Goal: Feedback & Contribution: Leave review/rating

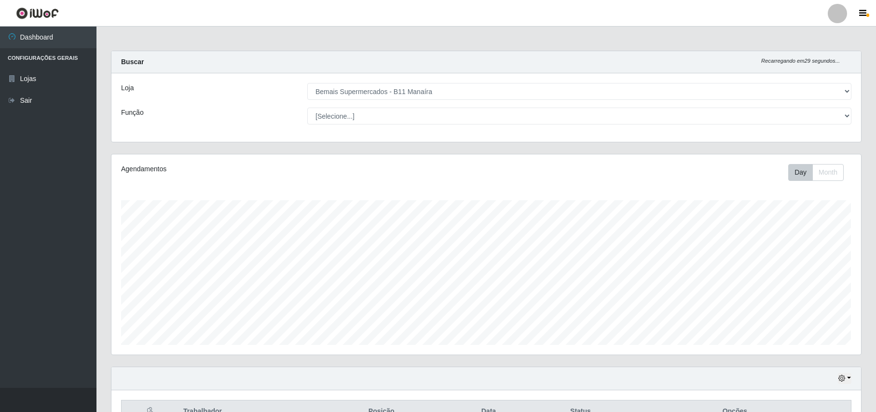
select select "409"
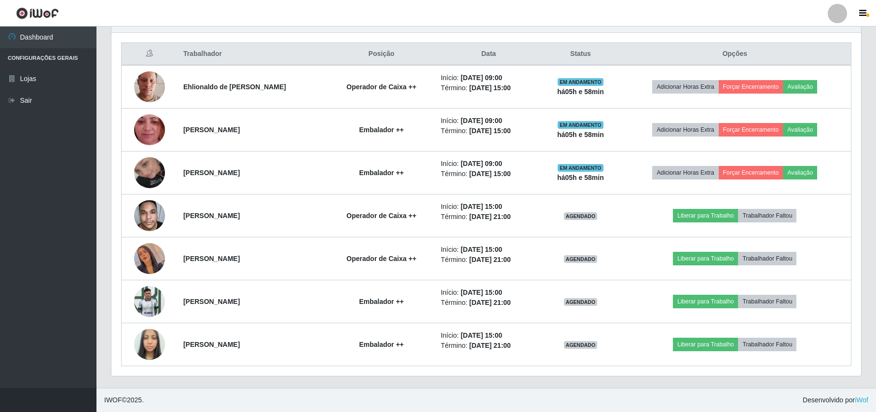
scroll to position [201, 749]
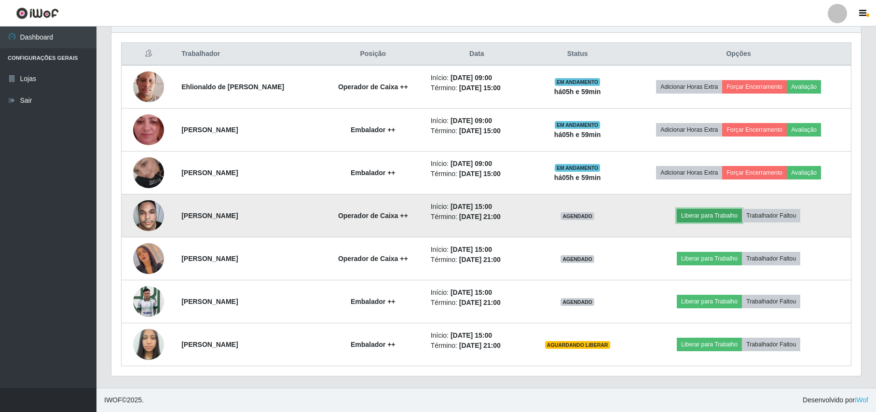
click at [725, 209] on button "Liberar para Trabalho" at bounding box center [709, 216] width 65 height 14
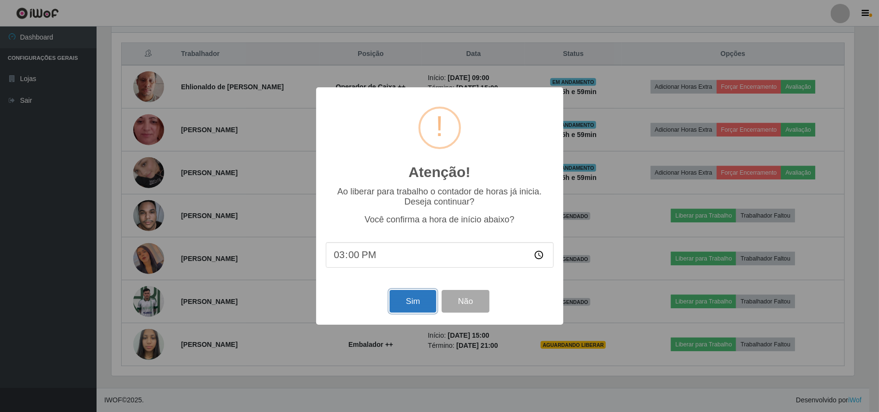
click at [407, 307] on button "Sim" at bounding box center [412, 301] width 47 height 23
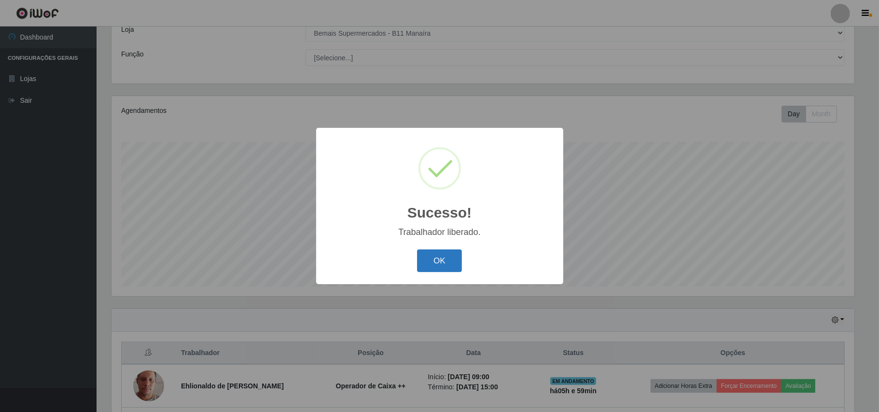
click at [438, 261] on button "OK" at bounding box center [439, 260] width 45 height 23
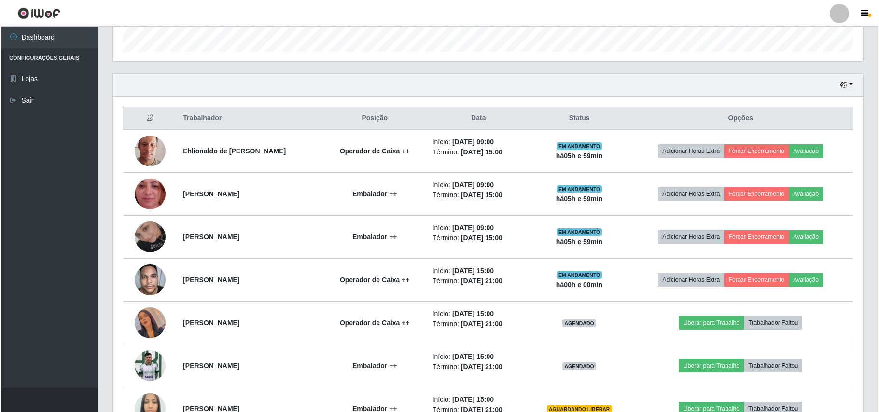
scroll to position [316, 0]
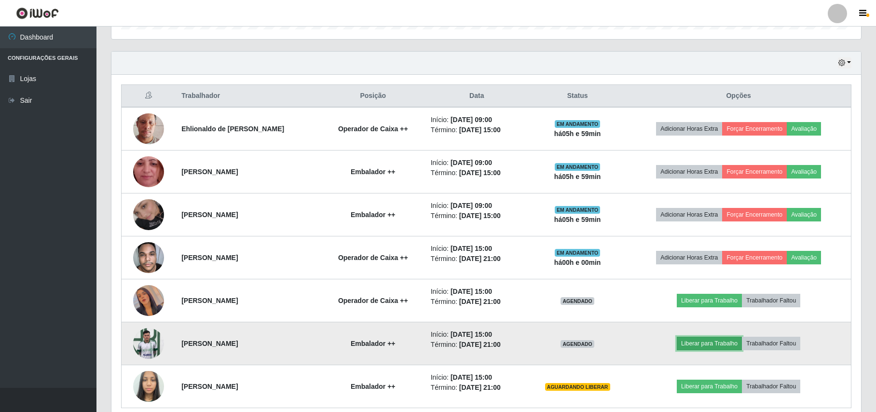
click at [691, 344] on button "Liberar para Trabalho" at bounding box center [709, 344] width 65 height 14
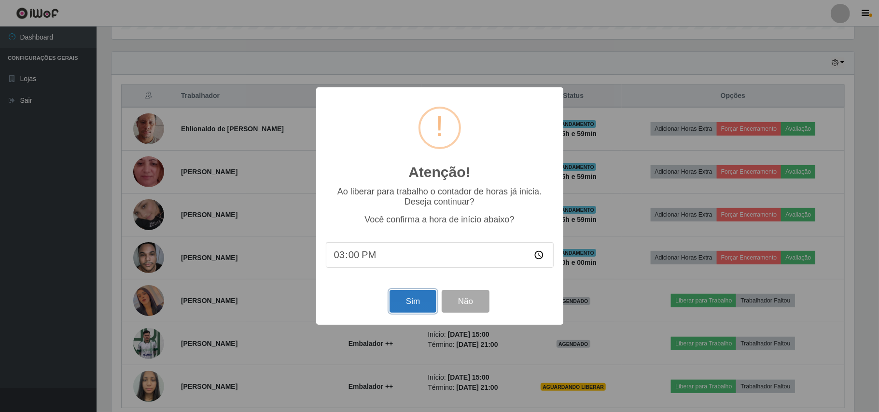
click at [397, 301] on button "Sim" at bounding box center [412, 301] width 47 height 23
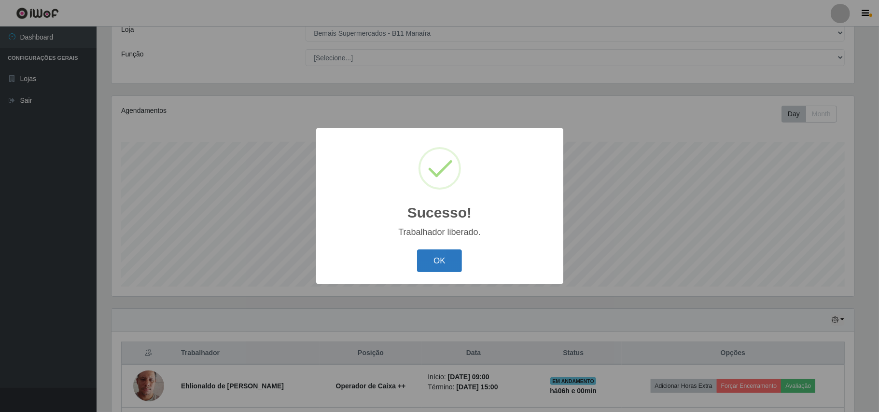
click at [448, 259] on button "OK" at bounding box center [439, 260] width 45 height 23
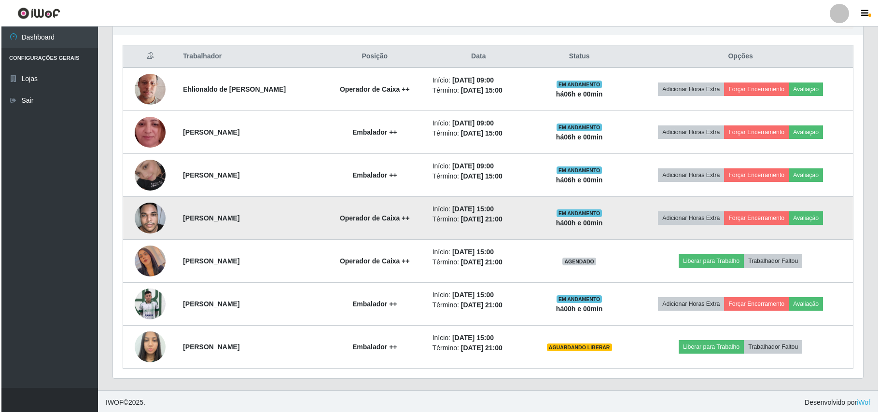
scroll to position [360, 0]
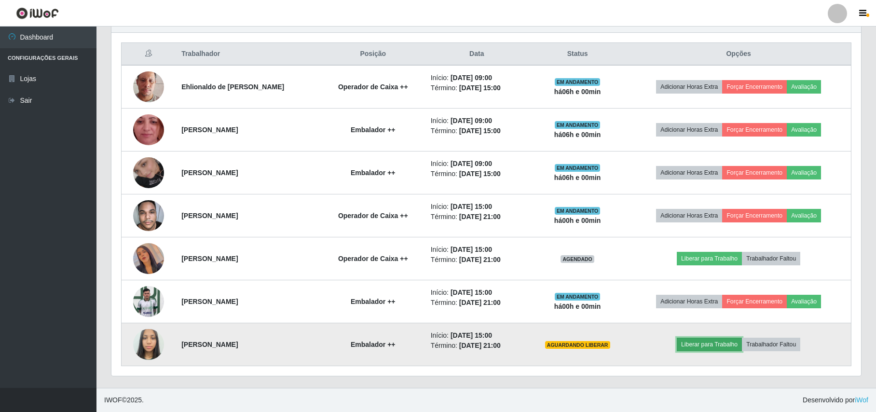
click at [719, 346] on button "Liberar para Trabalho" at bounding box center [709, 345] width 65 height 14
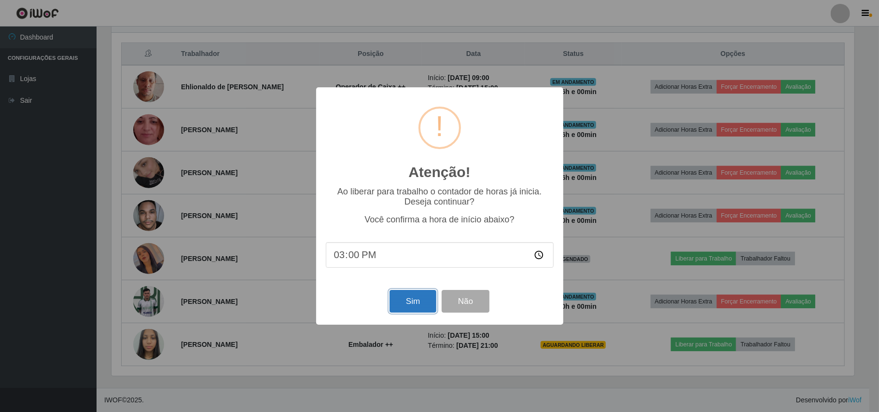
click at [431, 300] on button "Sim" at bounding box center [412, 301] width 47 height 23
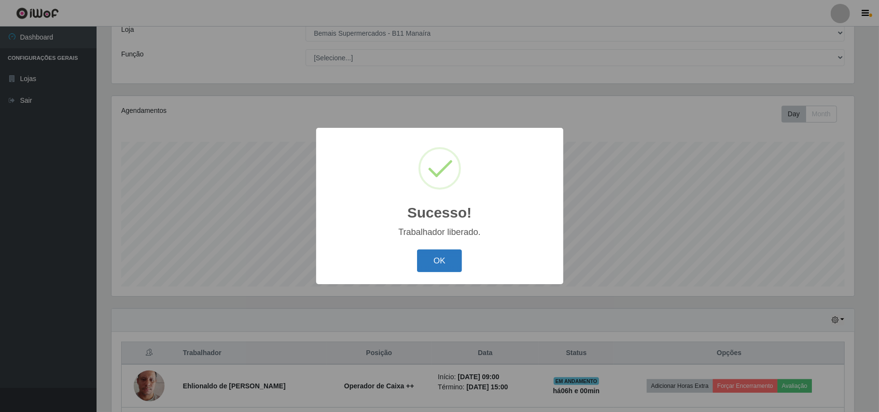
click at [436, 268] on button "OK" at bounding box center [439, 260] width 45 height 23
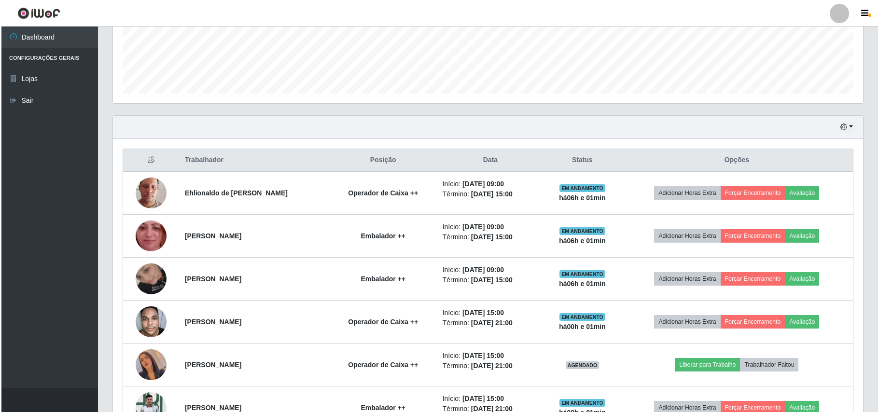
scroll to position [316, 0]
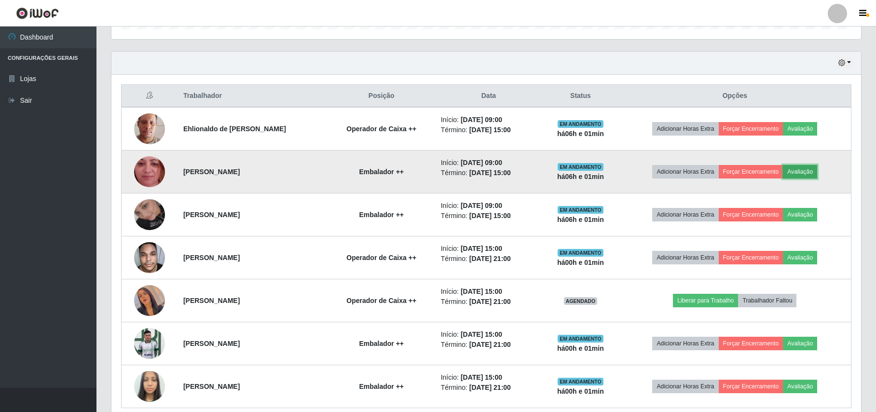
click at [794, 170] on button "Avaliação" at bounding box center [800, 172] width 34 height 14
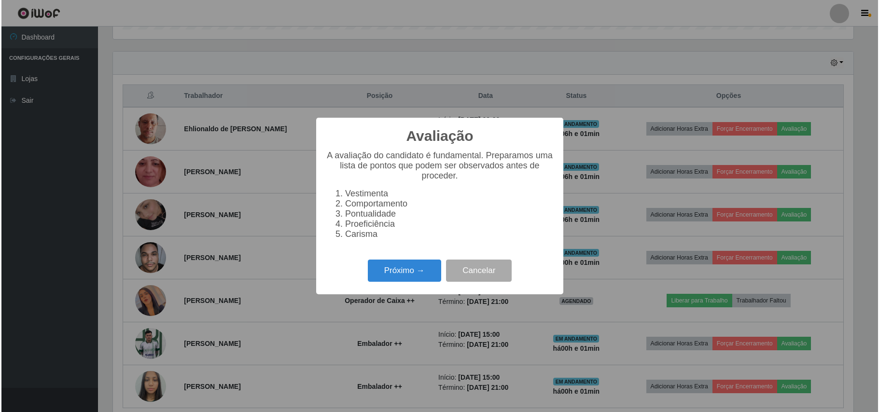
scroll to position [201, 742]
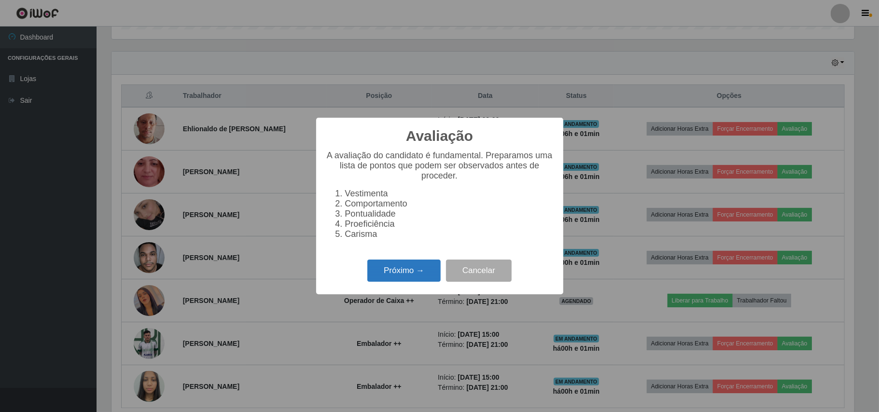
click at [405, 278] on button "Próximo →" at bounding box center [403, 271] width 73 height 23
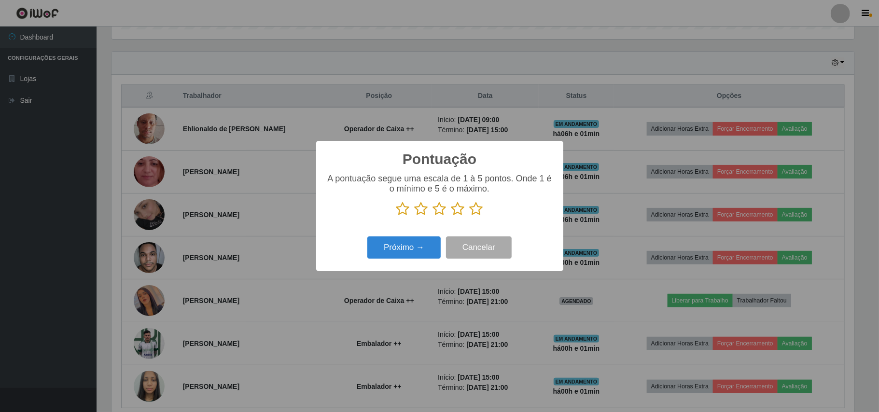
click at [484, 210] on p at bounding box center [440, 209] width 228 height 14
click at [476, 211] on icon at bounding box center [477, 209] width 14 height 14
click at [470, 216] on input "radio" at bounding box center [470, 216] width 0 height 0
click at [417, 244] on button "Próximo →" at bounding box center [403, 247] width 73 height 23
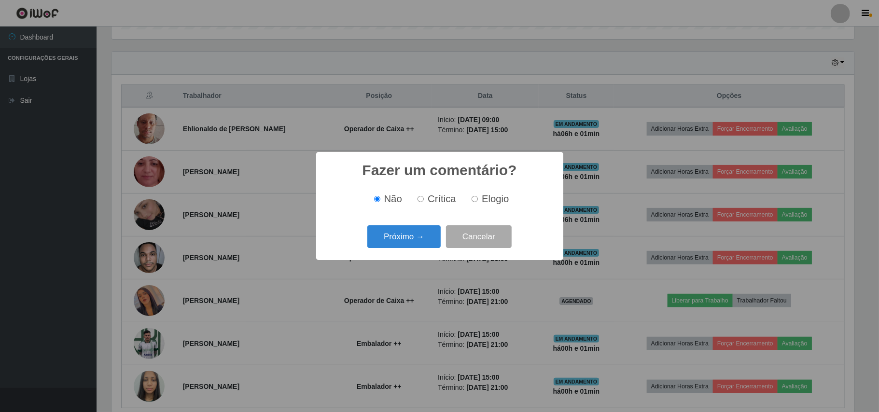
click at [477, 203] on label "Elogio" at bounding box center [488, 199] width 41 height 11
click at [477, 202] on input "Elogio" at bounding box center [474, 199] width 6 height 6
radio input "true"
click at [402, 243] on button "Próximo →" at bounding box center [403, 236] width 73 height 23
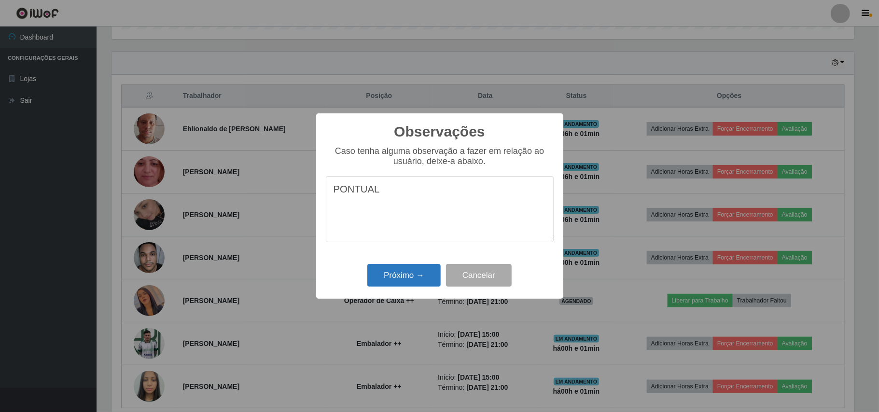
type textarea "PONTUAL"
click at [383, 275] on button "Próximo →" at bounding box center [403, 275] width 73 height 23
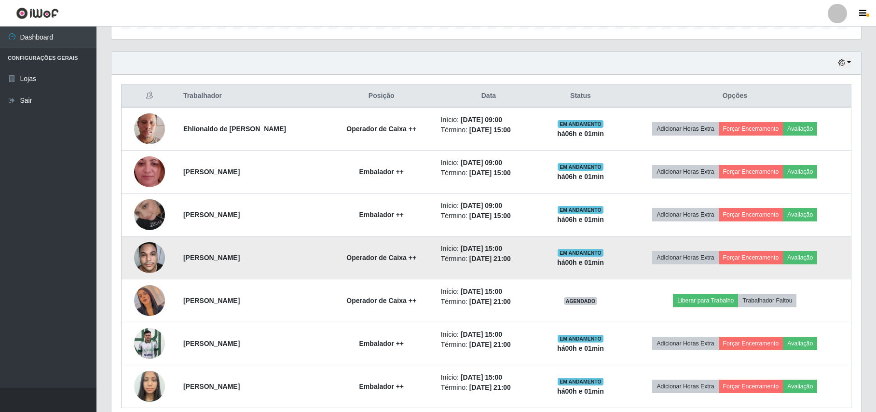
scroll to position [201, 749]
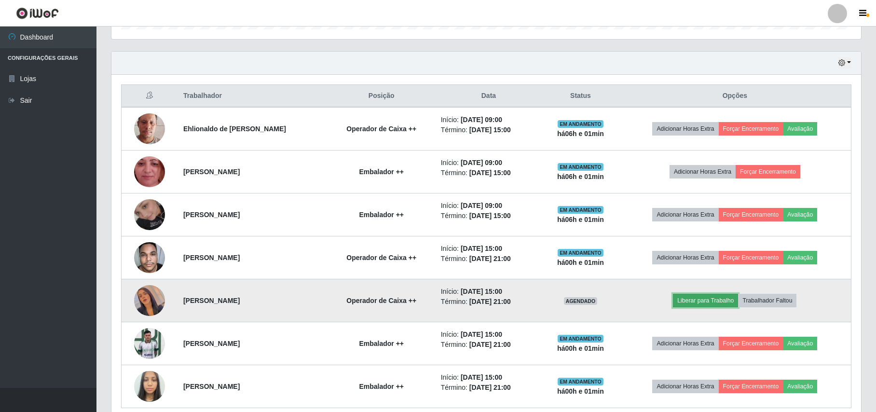
click at [701, 300] on button "Liberar para Trabalho" at bounding box center [705, 301] width 65 height 14
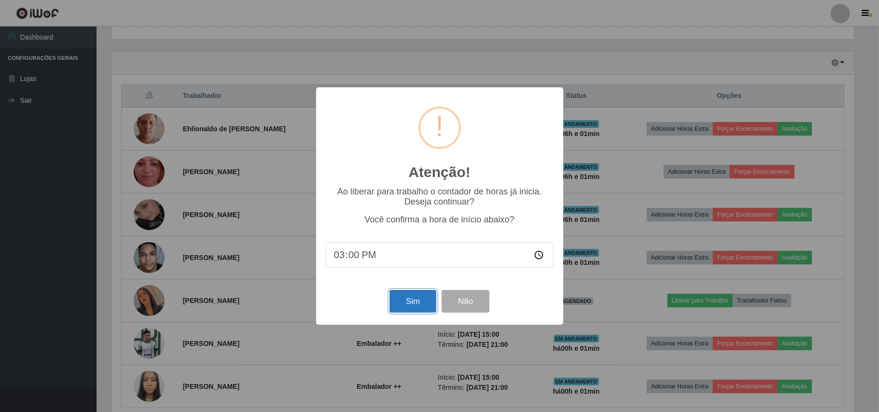
click at [417, 309] on button "Sim" at bounding box center [412, 301] width 47 height 23
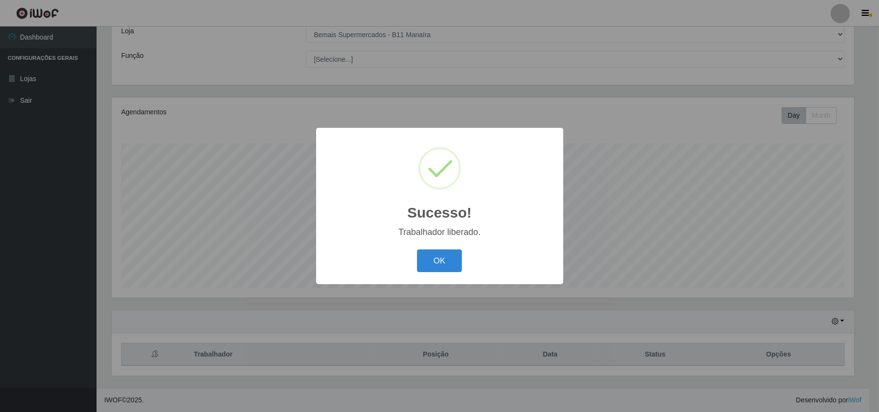
drag, startPoint x: 433, startPoint y: 264, endPoint x: 425, endPoint y: 280, distance: 17.3
click at [433, 263] on button "OK" at bounding box center [439, 260] width 45 height 23
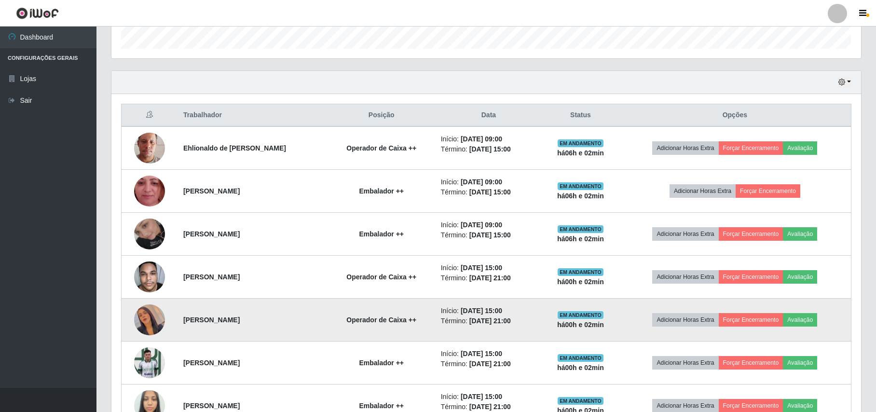
scroll to position [296, 0]
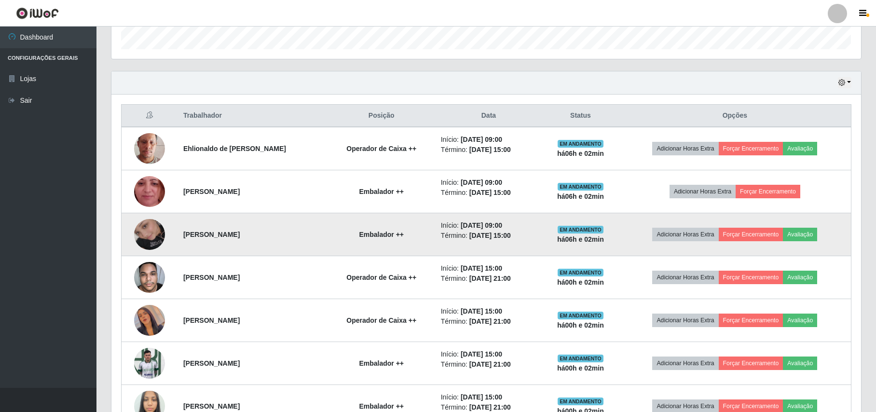
click at [141, 242] on img at bounding box center [149, 234] width 31 height 55
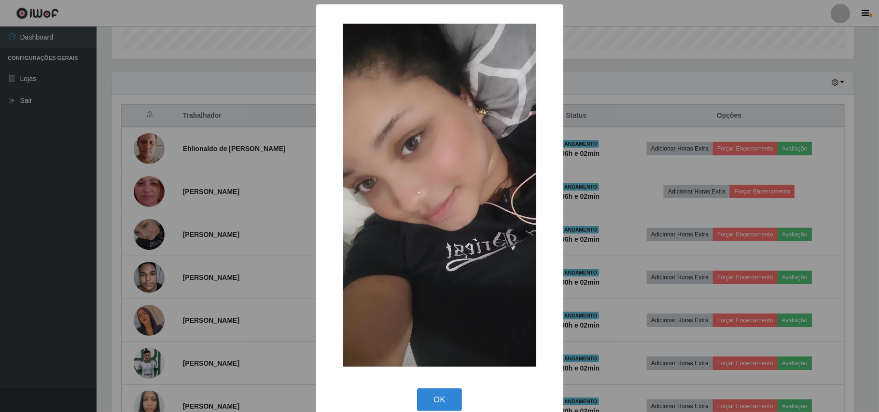
click at [53, 246] on div "× OK Cancel" at bounding box center [439, 206] width 879 height 412
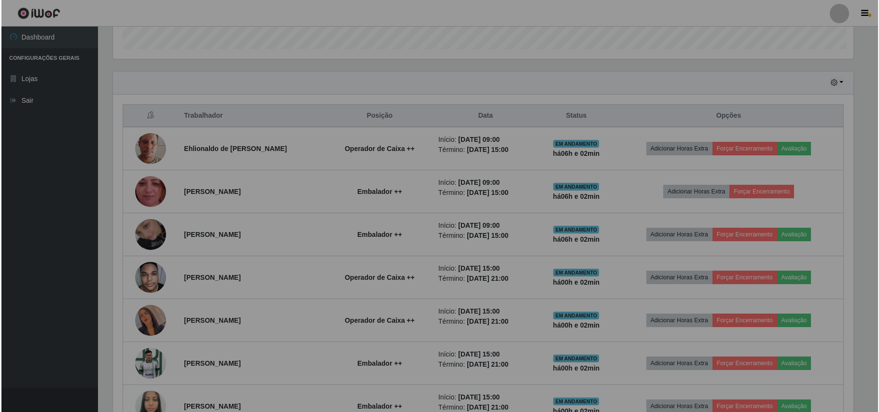
scroll to position [201, 749]
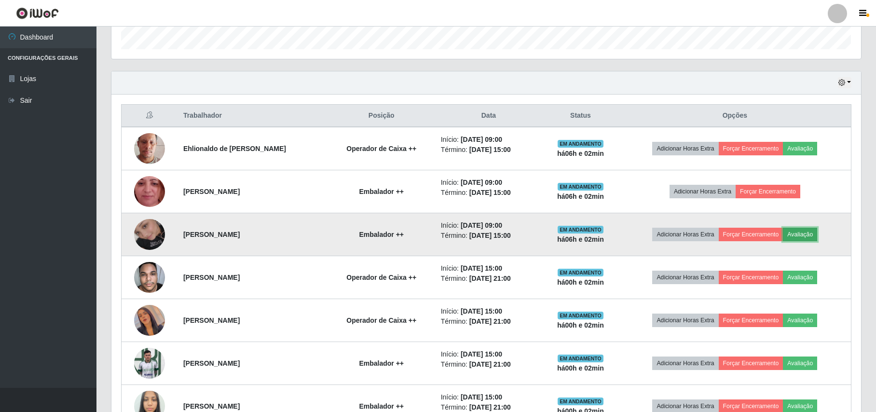
click at [798, 237] on button "Avaliação" at bounding box center [800, 235] width 34 height 14
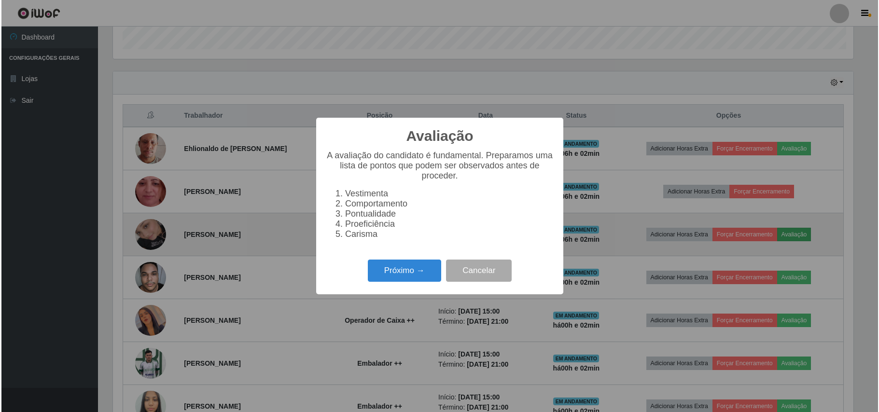
scroll to position [201, 742]
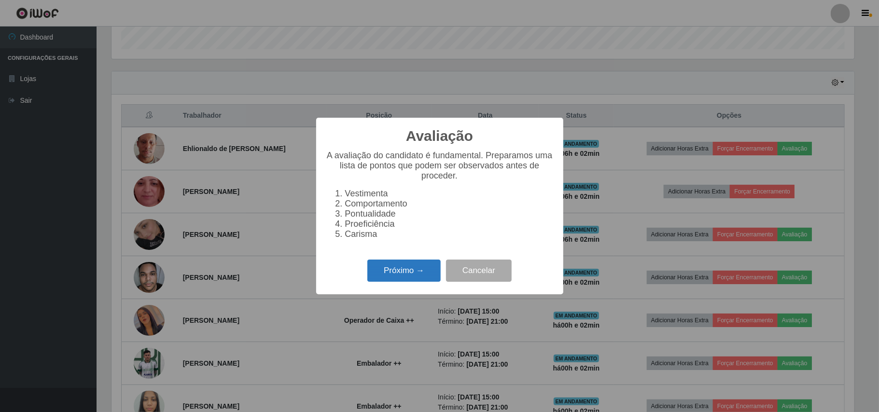
click at [421, 277] on button "Próximo →" at bounding box center [403, 271] width 73 height 23
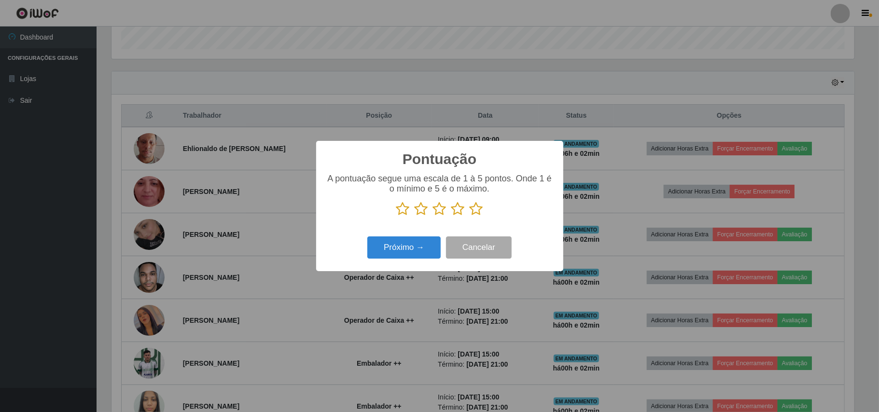
scroll to position [482346, 481805]
click at [472, 211] on icon at bounding box center [477, 209] width 14 height 14
click at [470, 216] on input "radio" at bounding box center [470, 216] width 0 height 0
click at [418, 246] on button "Próximo →" at bounding box center [403, 247] width 73 height 23
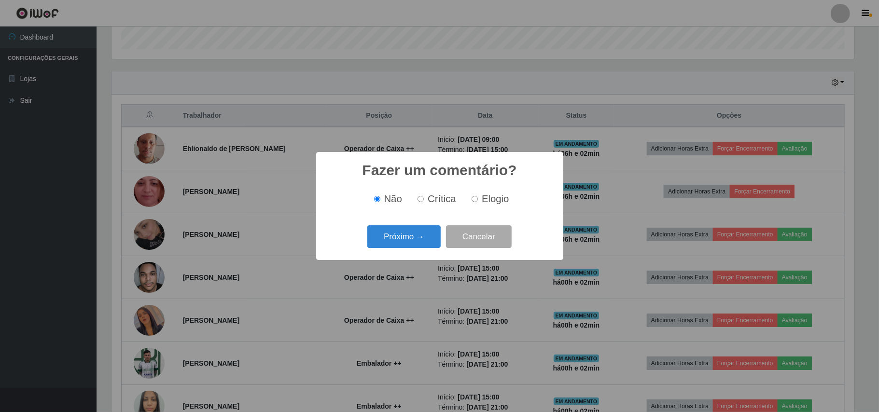
click at [491, 204] on span "Elogio" at bounding box center [495, 199] width 27 height 11
click at [478, 202] on input "Elogio" at bounding box center [474, 199] width 6 height 6
radio input "true"
click at [400, 245] on button "Próximo →" at bounding box center [403, 236] width 73 height 23
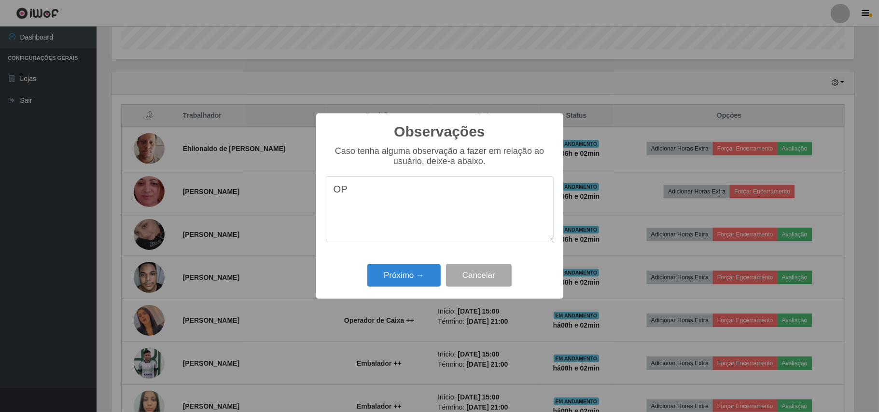
type textarea "O"
type textarea "PONTUAL"
click at [412, 286] on button "Próximo →" at bounding box center [403, 275] width 73 height 23
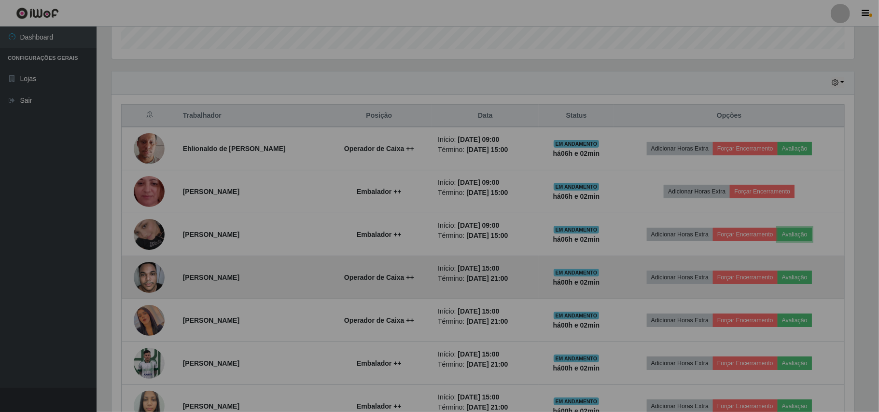
scroll to position [201, 749]
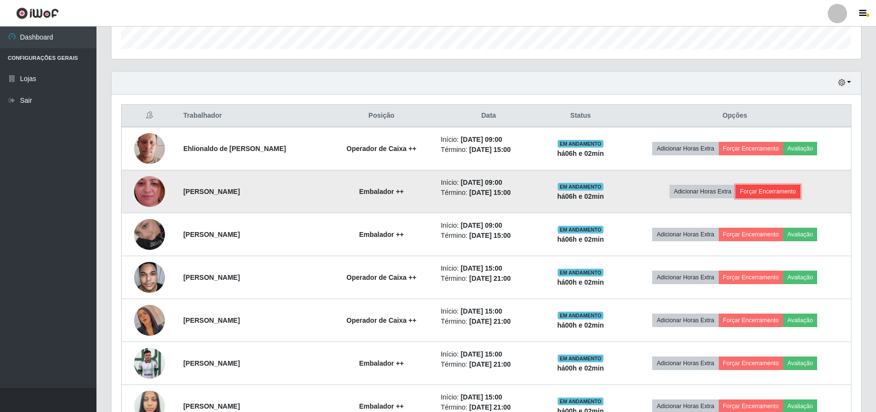
click at [779, 192] on button "Forçar Encerramento" at bounding box center [768, 192] width 65 height 14
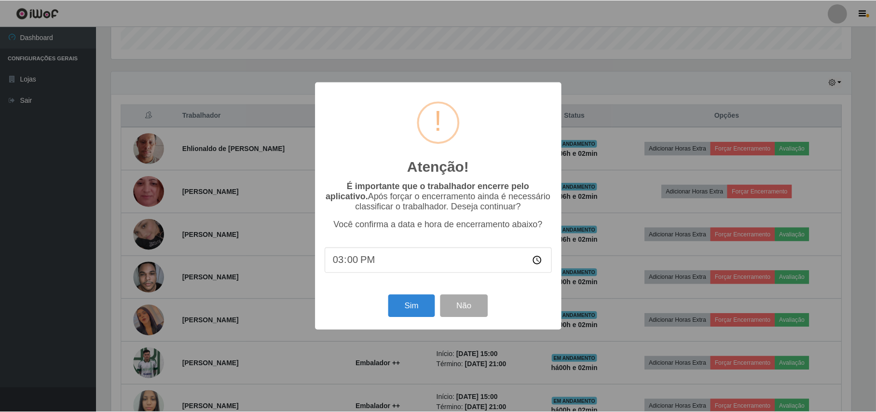
scroll to position [201, 742]
click at [416, 308] on button "Sim" at bounding box center [412, 306] width 47 height 23
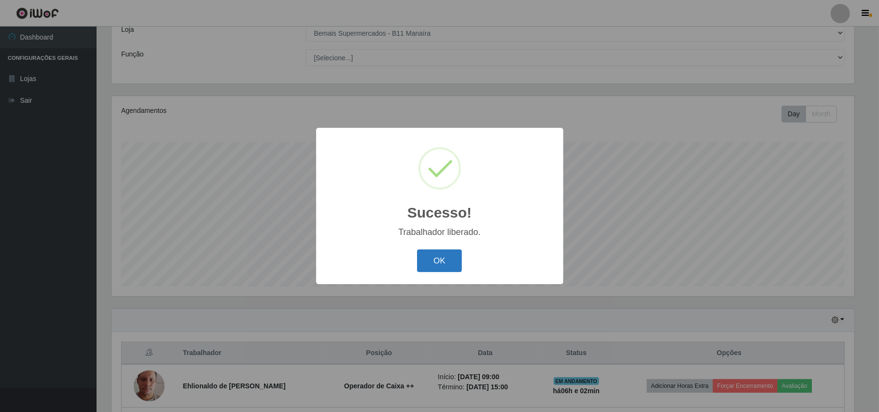
click at [446, 262] on button "OK" at bounding box center [439, 260] width 45 height 23
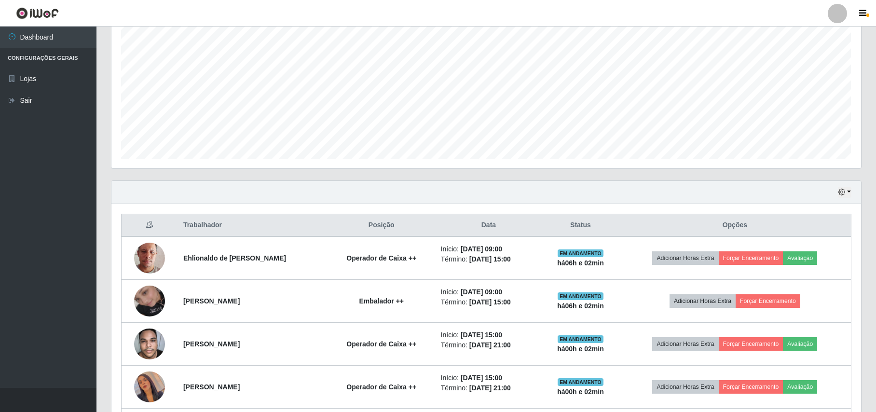
scroll to position [187, 0]
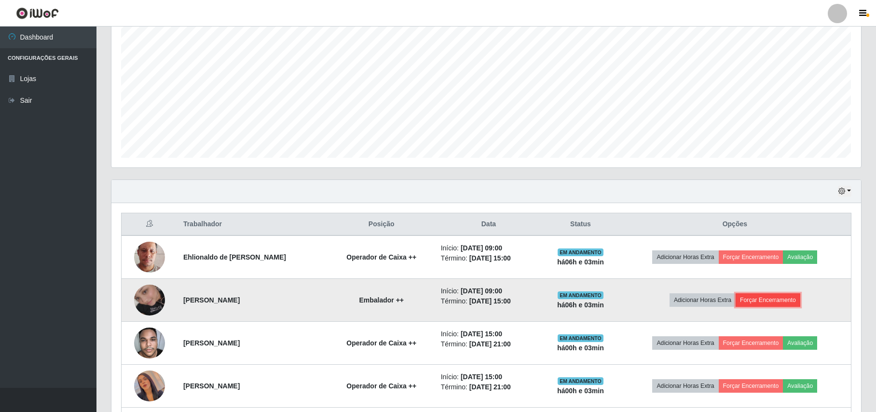
click at [773, 298] on button "Forçar Encerramento" at bounding box center [768, 300] width 65 height 14
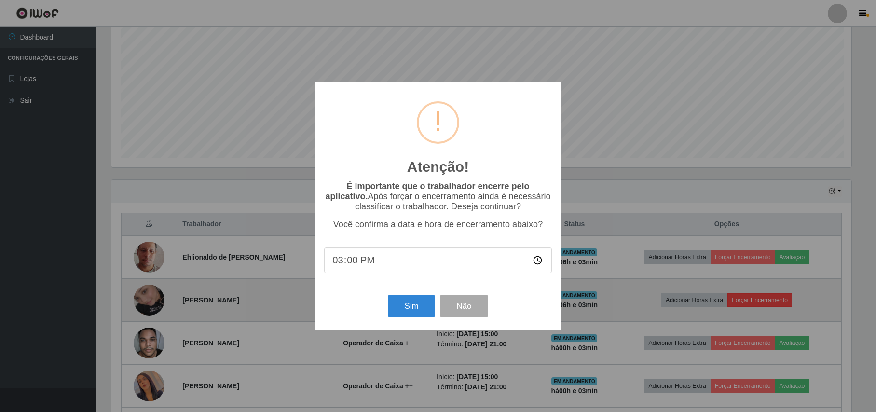
scroll to position [201, 742]
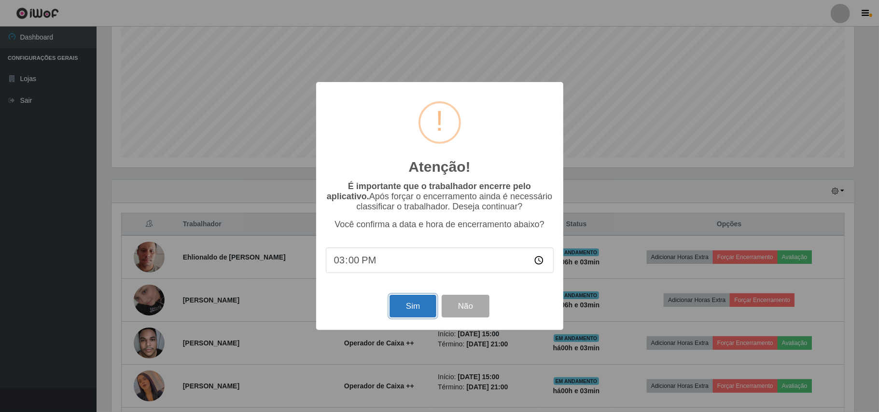
click at [433, 308] on button "Sim" at bounding box center [412, 306] width 47 height 23
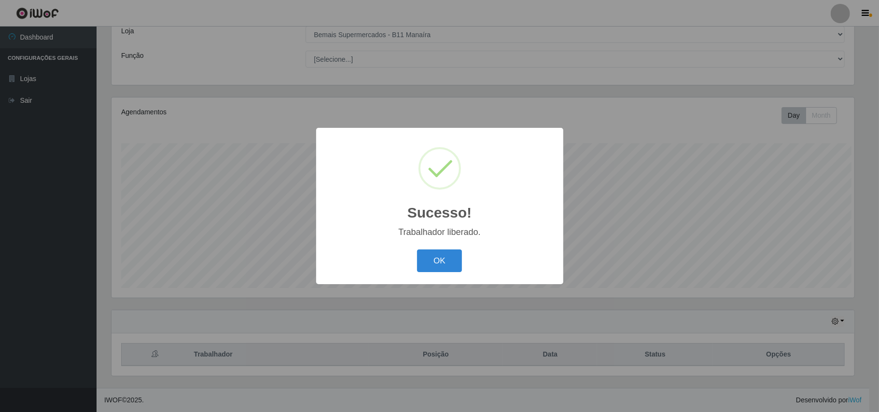
scroll to position [482346, 481805]
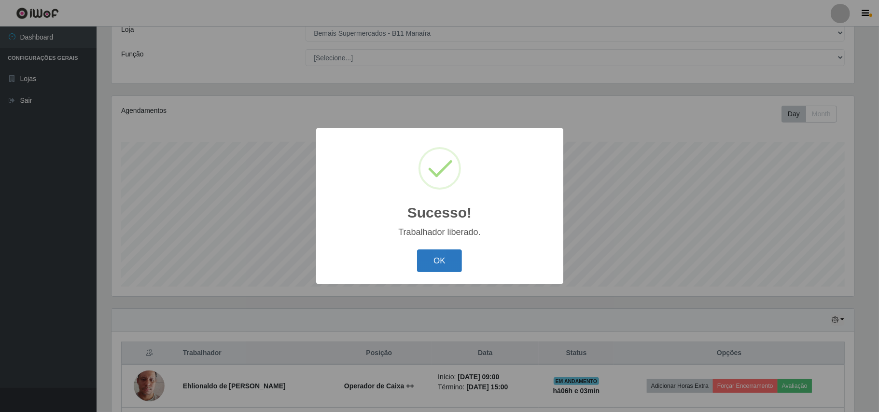
click at [446, 257] on button "OK" at bounding box center [439, 260] width 45 height 23
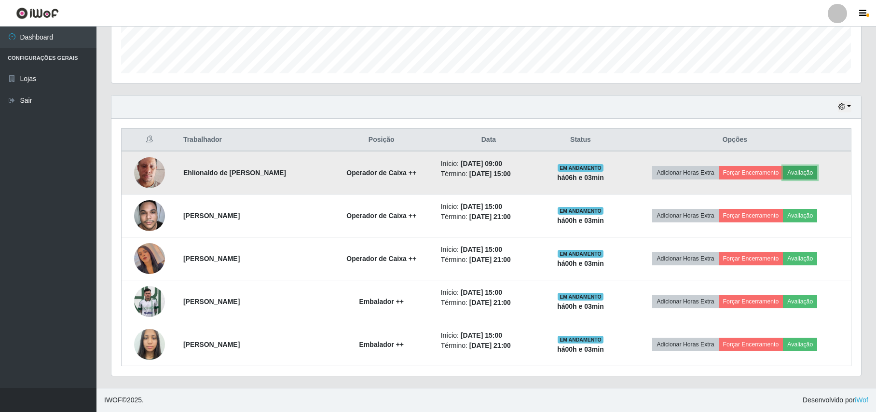
click at [798, 168] on button "Avaliação" at bounding box center [800, 173] width 34 height 14
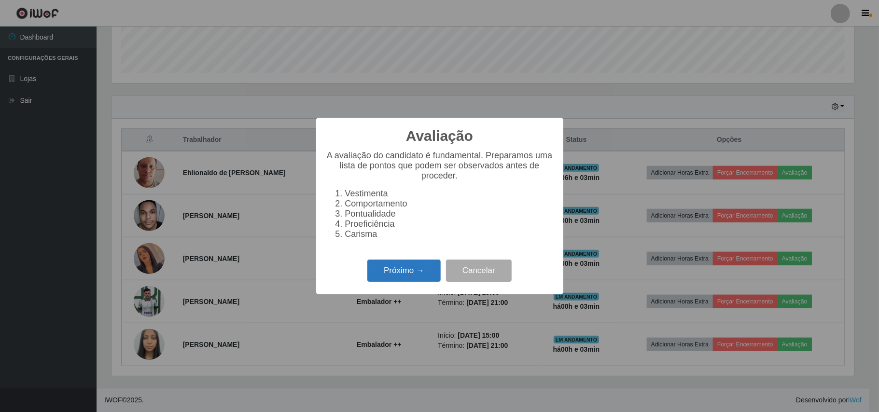
click at [400, 278] on button "Próximo →" at bounding box center [403, 271] width 73 height 23
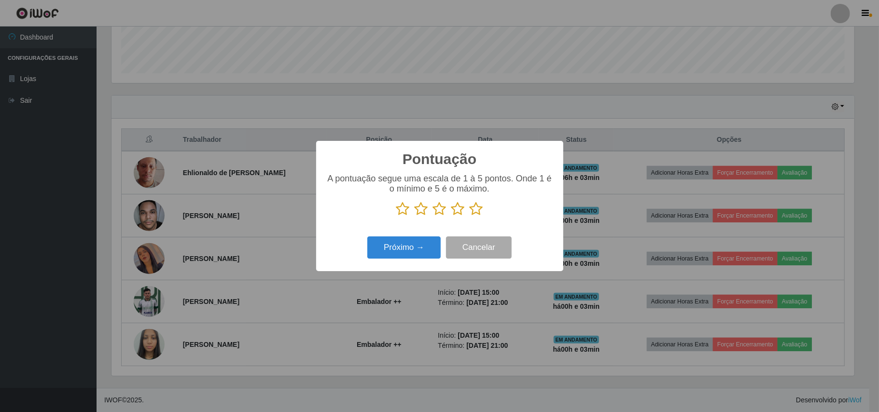
click at [472, 207] on icon at bounding box center [477, 209] width 14 height 14
click at [470, 216] on input "radio" at bounding box center [470, 216] width 0 height 0
click at [404, 255] on button "Próximo →" at bounding box center [403, 247] width 73 height 23
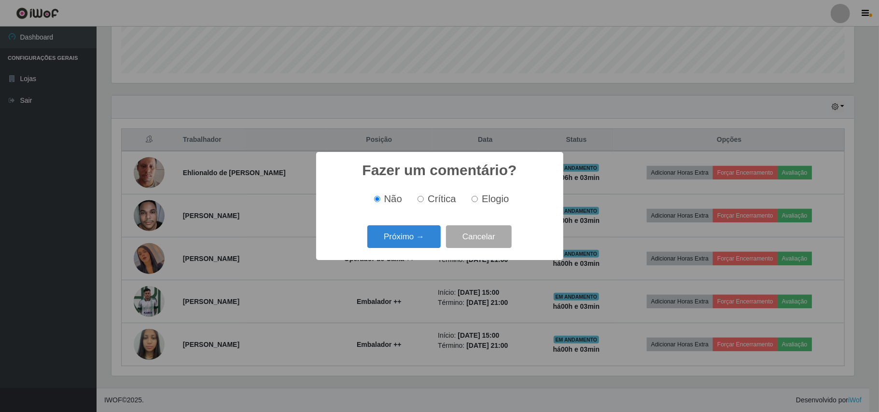
click at [499, 195] on span "Elogio" at bounding box center [495, 199] width 27 height 11
click at [478, 196] on input "Elogio" at bounding box center [474, 199] width 6 height 6
radio input "true"
click at [388, 237] on button "Próximo →" at bounding box center [403, 236] width 73 height 23
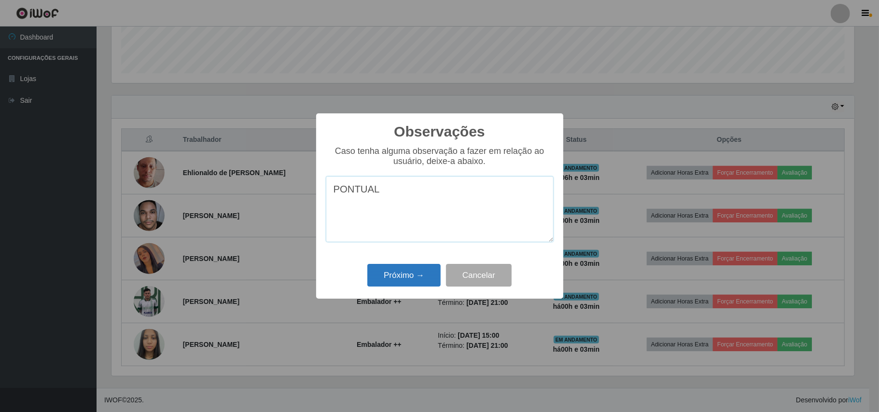
type textarea "PONTUAL"
click at [426, 276] on button "Próximo →" at bounding box center [403, 275] width 73 height 23
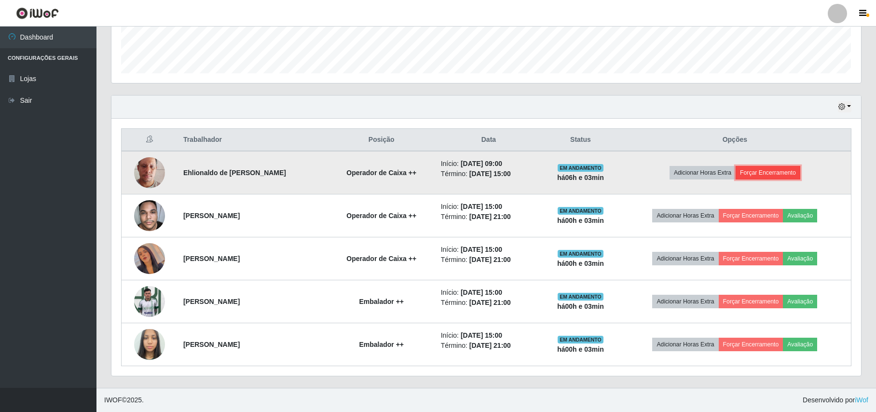
click at [772, 168] on button "Forçar Encerramento" at bounding box center [768, 173] width 65 height 14
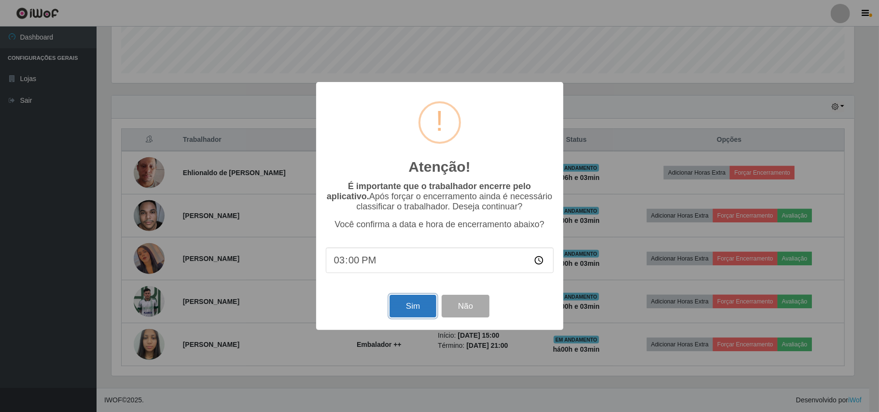
click at [408, 309] on button "Sim" at bounding box center [412, 306] width 47 height 23
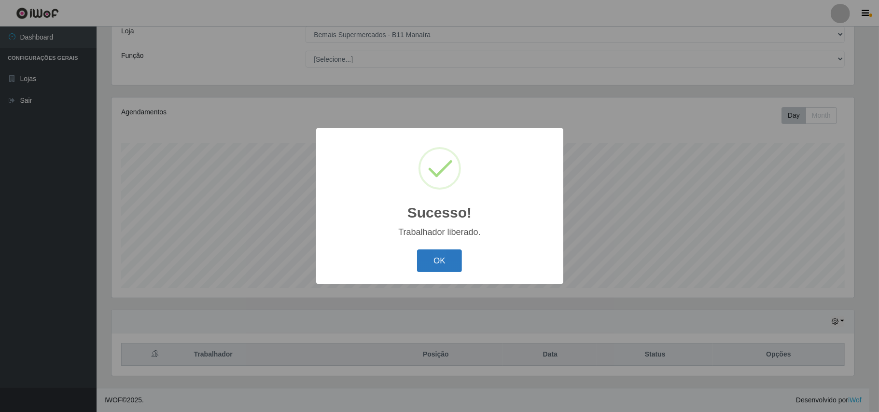
click at [441, 257] on button "OK" at bounding box center [439, 260] width 45 height 23
